Goal: Transaction & Acquisition: Purchase product/service

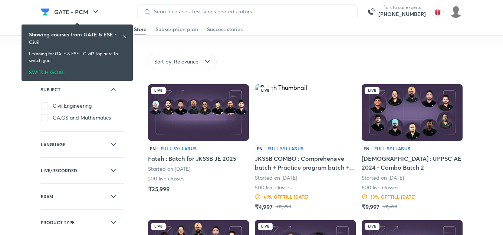
click at [124, 37] on icon at bounding box center [124, 37] width 4 height 4
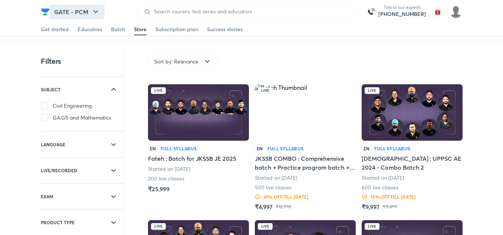
click at [83, 7] on button "GATE - PCM" at bounding box center [77, 11] width 55 height 15
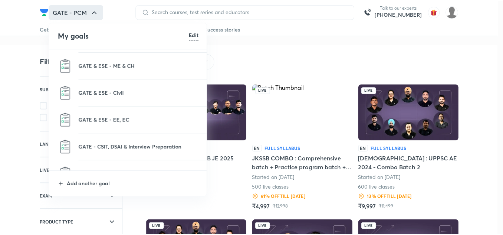
scroll to position [459, 0]
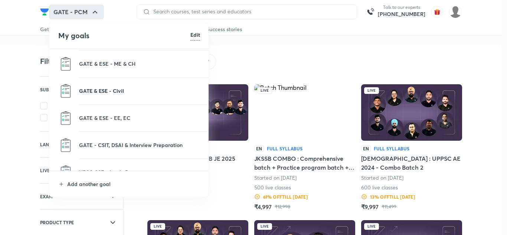
click at [112, 94] on p "GATE & ESE - Civil" at bounding box center [139, 91] width 121 height 8
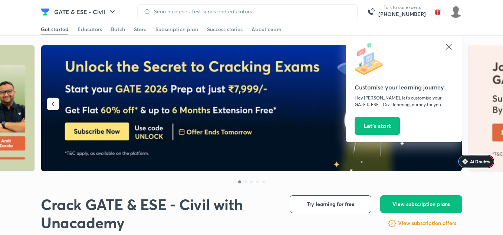
click at [449, 45] on icon at bounding box center [449, 46] width 9 height 9
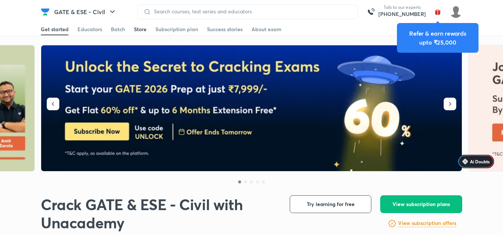
click at [141, 28] on div "Store" at bounding box center [140, 29] width 13 height 7
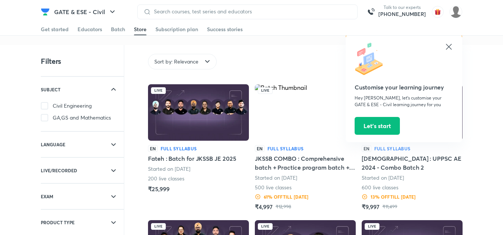
click at [448, 49] on icon at bounding box center [449, 46] width 9 height 9
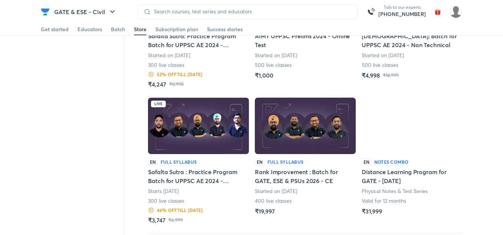
scroll to position [996, 0]
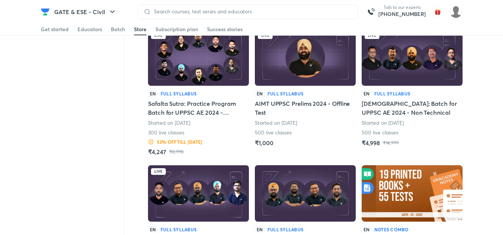
click at [192, 57] on img at bounding box center [198, 57] width 101 height 56
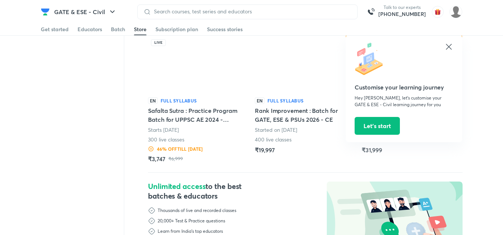
scroll to position [1082, 0]
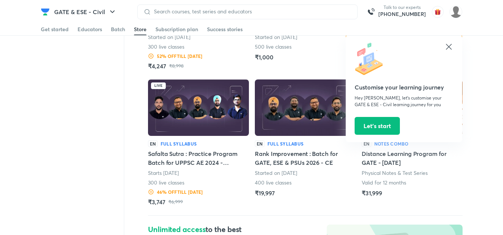
click at [189, 105] on img at bounding box center [198, 107] width 101 height 56
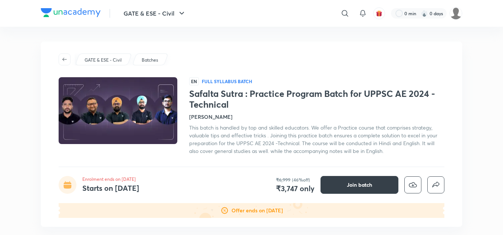
click at [369, 190] on button "Join batch" at bounding box center [360, 185] width 78 height 18
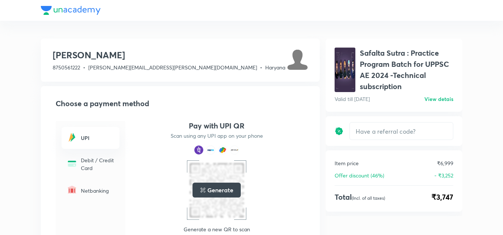
click at [369, 66] on h1 "Safalta Sutra : Practice Program Batch for UPPSC AE 2024 -Technical subscription" at bounding box center [407, 70] width 94 height 45
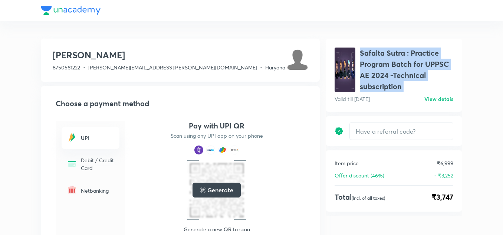
click at [369, 66] on h1 "Safalta Sutra : Practice Program Batch for UPPSC AE 2024 -Technical subscription" at bounding box center [407, 70] width 94 height 45
copy h1 "Safalta Sutra : Practice Program Batch for UPPSC AE 2024 -Technical subscription"
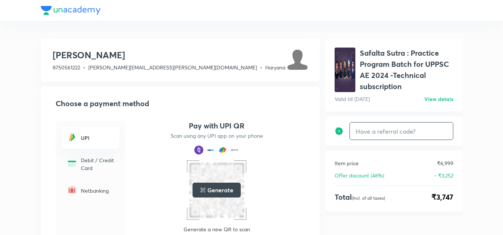
click at [399, 138] on input "text" at bounding box center [401, 130] width 103 height 17
type input "JASPALLIVE"
click at [439, 130] on h6 "Apply" at bounding box center [439, 131] width 15 height 8
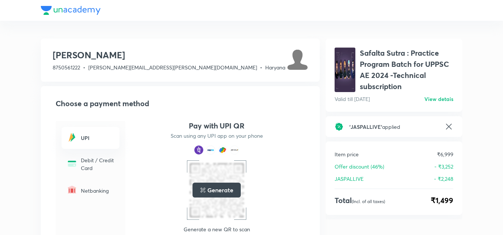
click at [362, 75] on h1 "Safalta Sutra : Practice Program Batch for UPPSC AE 2024 -Technical subscription" at bounding box center [407, 70] width 94 height 45
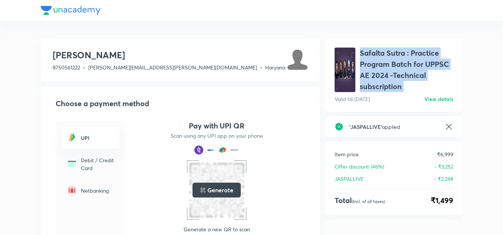
click at [362, 75] on h1 "Safalta Sutra : Practice Program Batch for UPPSC AE 2024 -Technical subscription" at bounding box center [407, 70] width 94 height 45
copy h1 "Safalta Sutra : Practice Program Batch for UPPSC AE 2024 -Technical subscription"
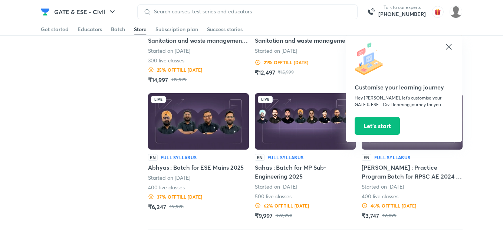
click at [445, 48] on icon at bounding box center [449, 46] width 9 height 9
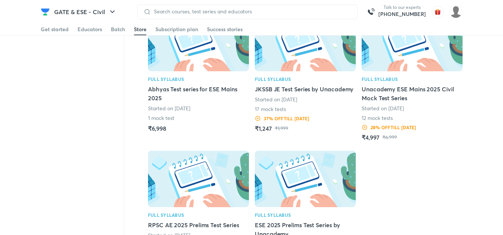
scroll to position [1755, 0]
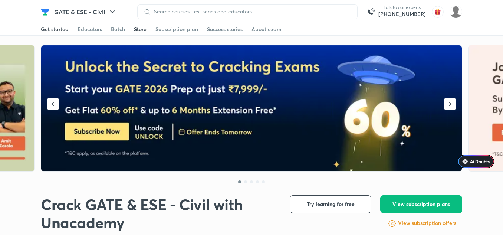
click at [135, 30] on div "Store" at bounding box center [140, 29] width 13 height 7
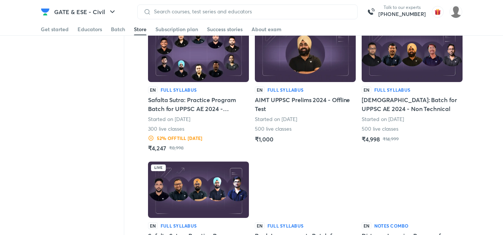
scroll to position [1103, 0]
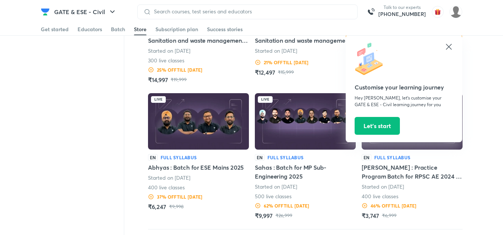
click at [448, 47] on icon at bounding box center [449, 46] width 9 height 9
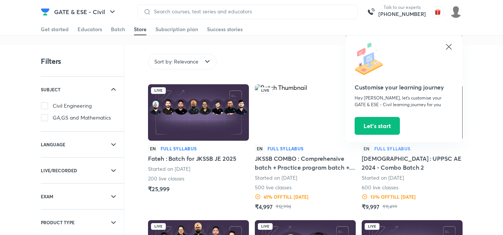
click at [448, 48] on icon at bounding box center [449, 47] width 6 height 6
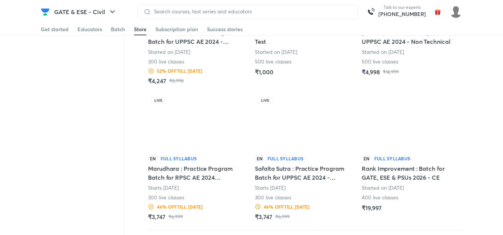
scroll to position [1067, 0]
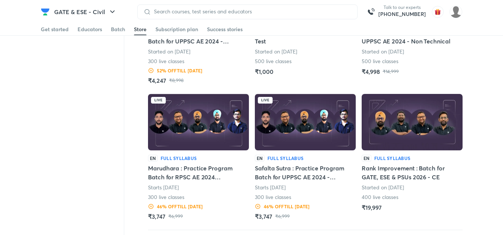
click at [219, 130] on img at bounding box center [198, 122] width 101 height 56
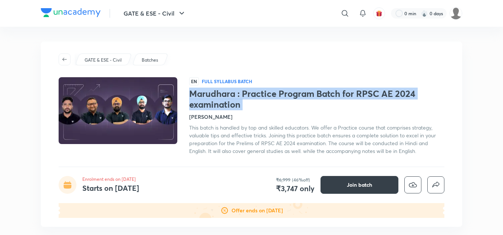
click at [335, 188] on button "Join batch" at bounding box center [360, 185] width 78 height 18
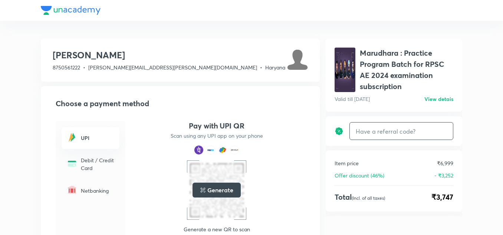
click at [378, 128] on input "text" at bounding box center [401, 130] width 103 height 17
type input "JASPALLIVE"
click at [437, 135] on div "JASPALLIVE Apply ​" at bounding box center [402, 131] width 104 height 18
click at [437, 133] on h6 "Apply" at bounding box center [439, 131] width 15 height 8
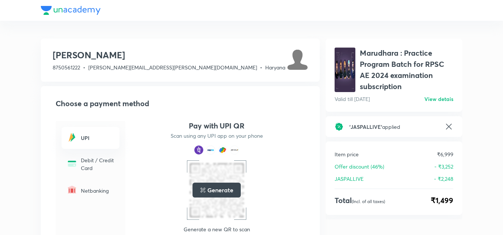
click at [428, 77] on h1 "Marudhara : Practice Program Batch for RPSC AE 2024 examination subscription" at bounding box center [407, 70] width 94 height 45
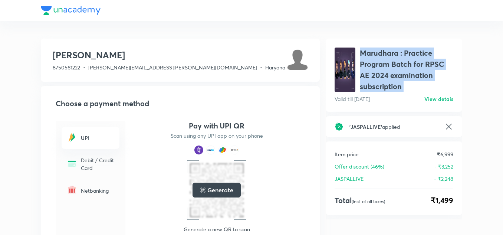
click at [428, 77] on h1 "Marudhara : Practice Program Batch for RPSC AE 2024 examination subscription" at bounding box center [407, 70] width 94 height 45
copy h1 "Marudhara : Practice Program Batch for RPSC AE 2024 examination subscription"
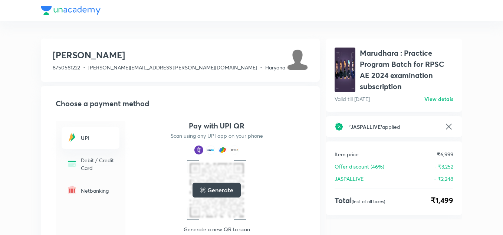
click at [448, 129] on icon at bounding box center [449, 126] width 9 height 9
